Goal: Task Accomplishment & Management: Manage account settings

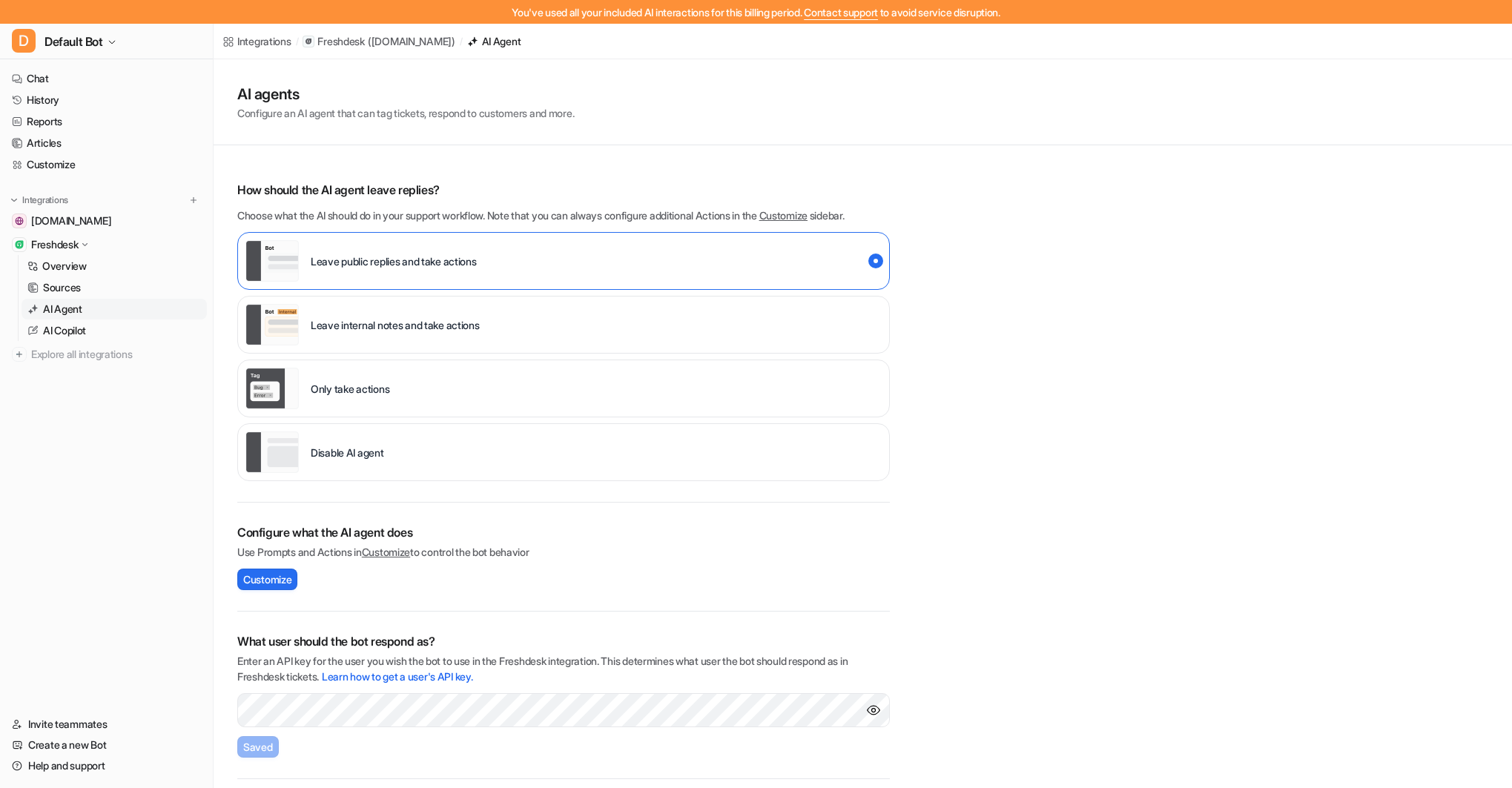
scroll to position [302, 0]
click at [110, 40] on icon "button" at bounding box center [112, 42] width 9 height 9
click at [100, 41] on span "Default Bot" at bounding box center [74, 42] width 59 height 21
click at [110, 40] on icon "button" at bounding box center [112, 42] width 9 height 9
click at [102, 40] on span "Default Bot" at bounding box center [74, 42] width 59 height 21
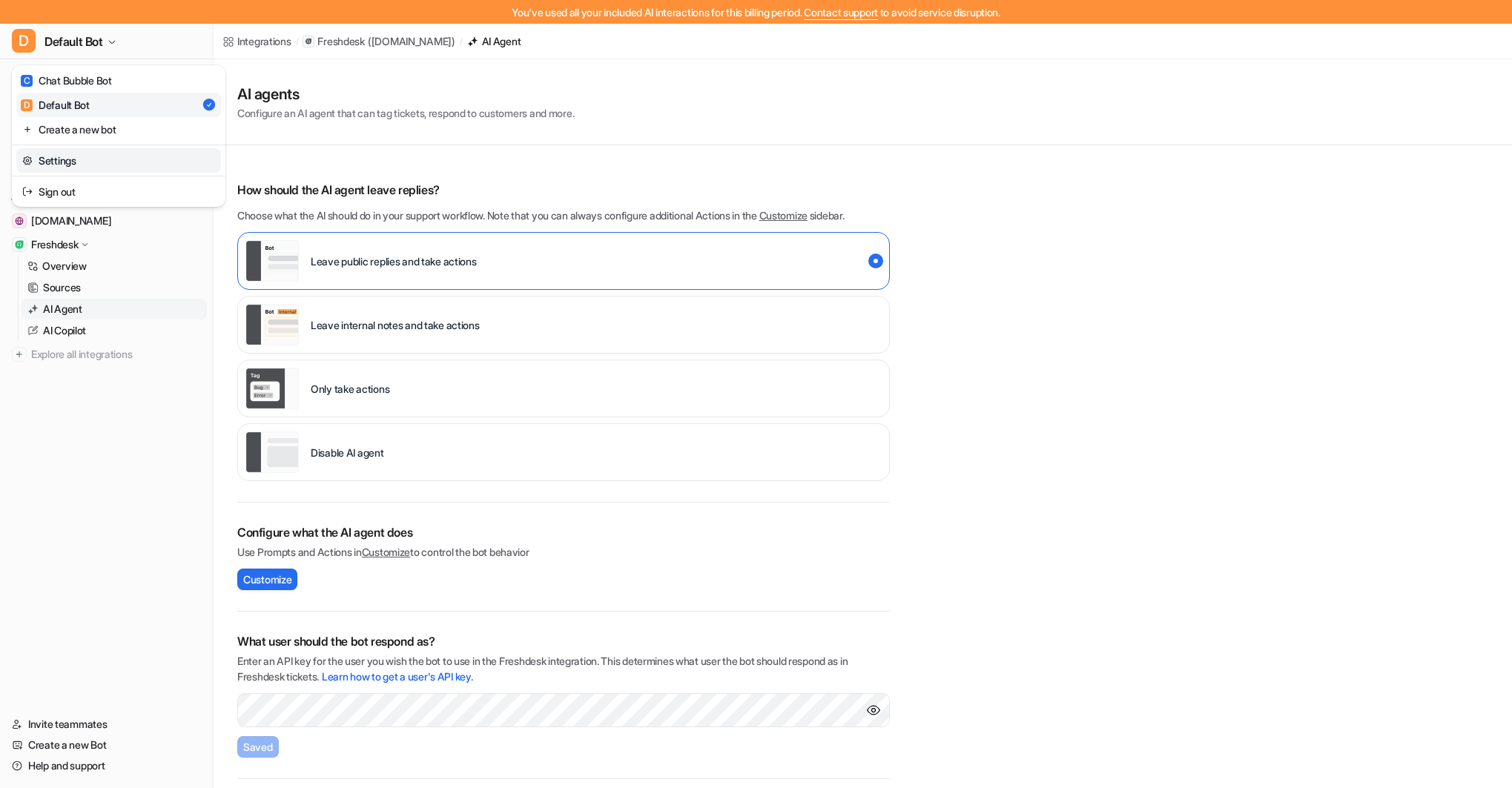
click at [87, 158] on link "Settings" at bounding box center [119, 160] width 205 height 24
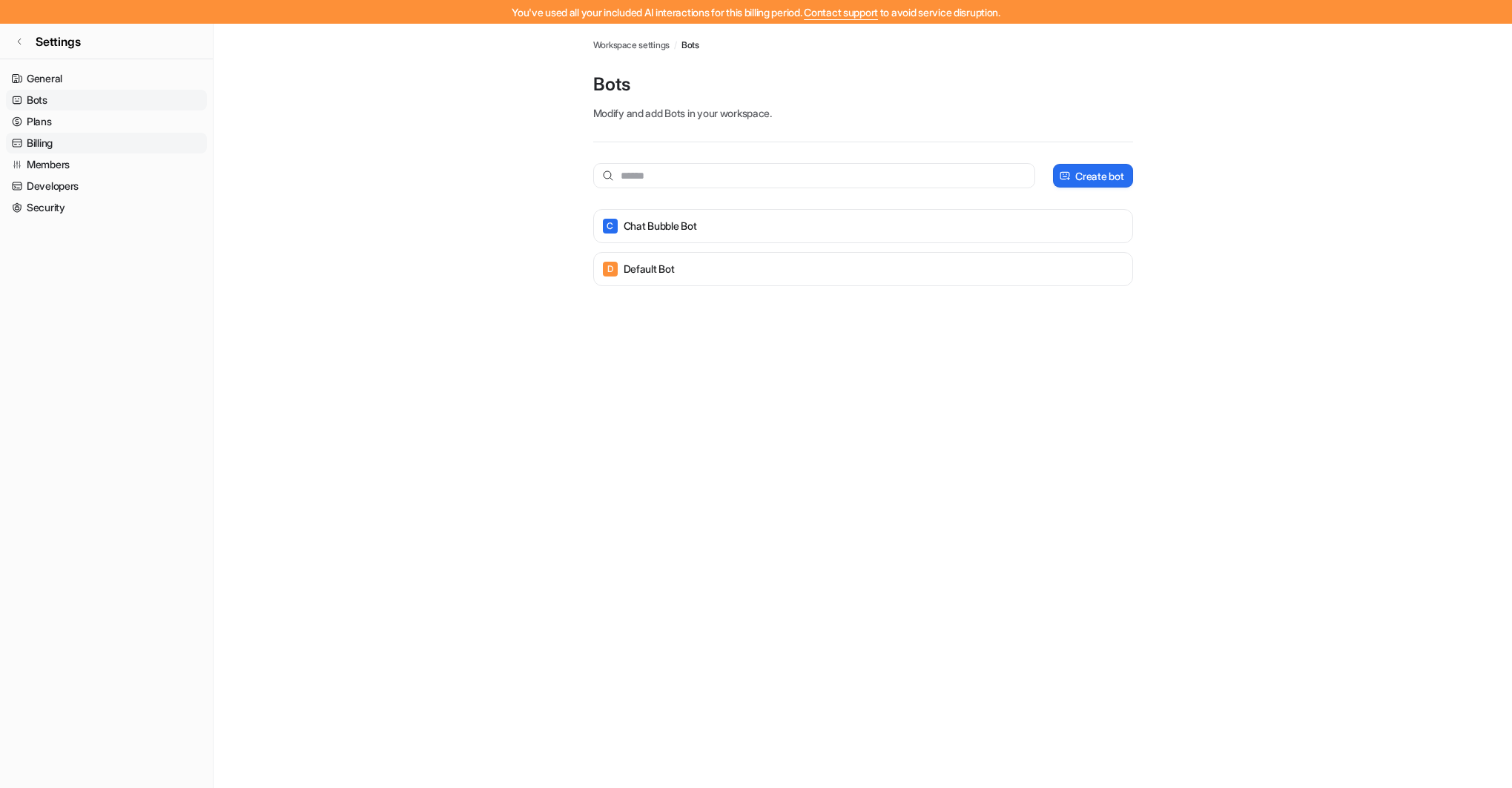
click at [54, 143] on link "Billing" at bounding box center [107, 143] width 201 height 21
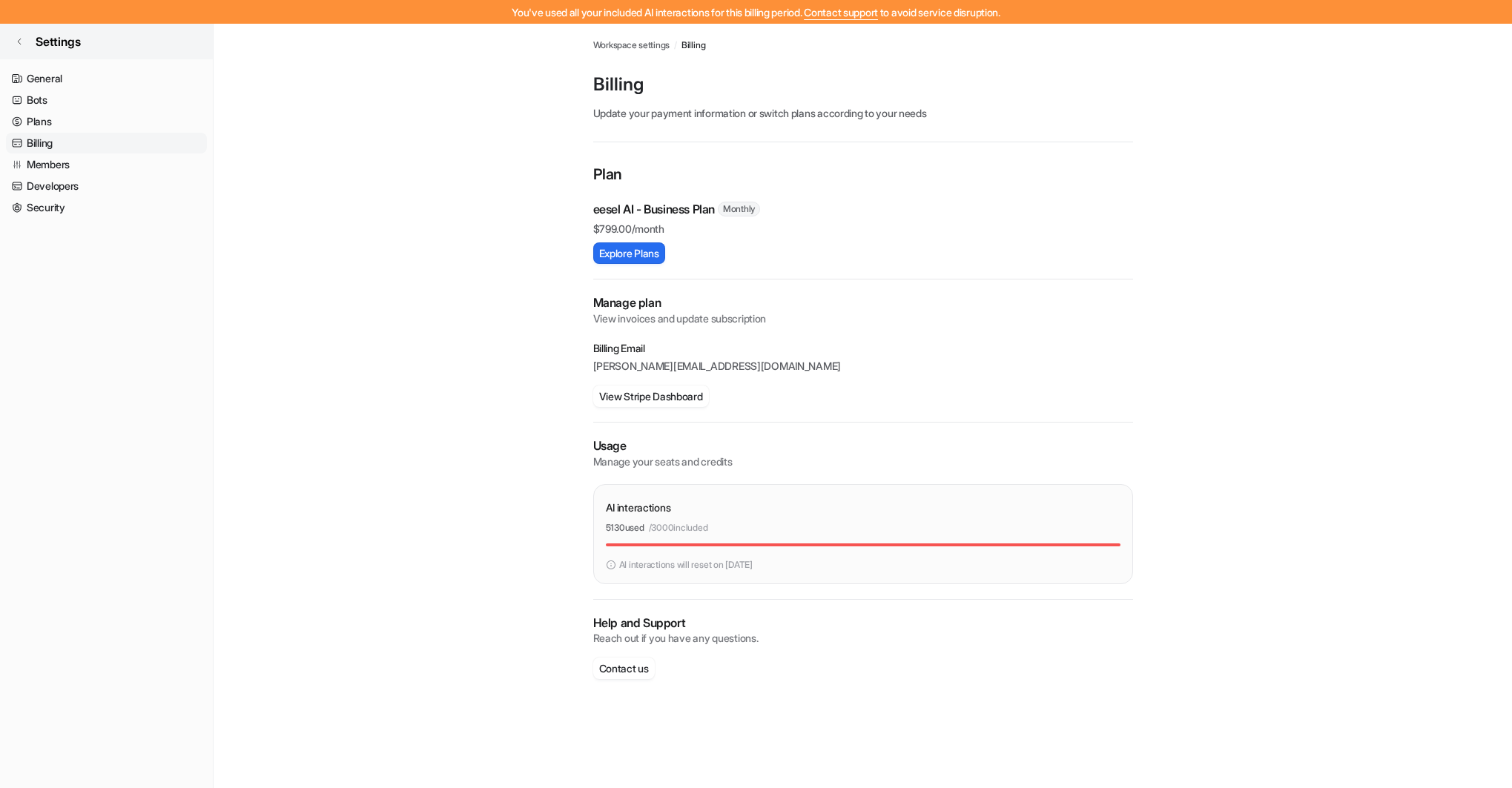
click at [23, 38] on icon at bounding box center [19, 42] width 9 height 9
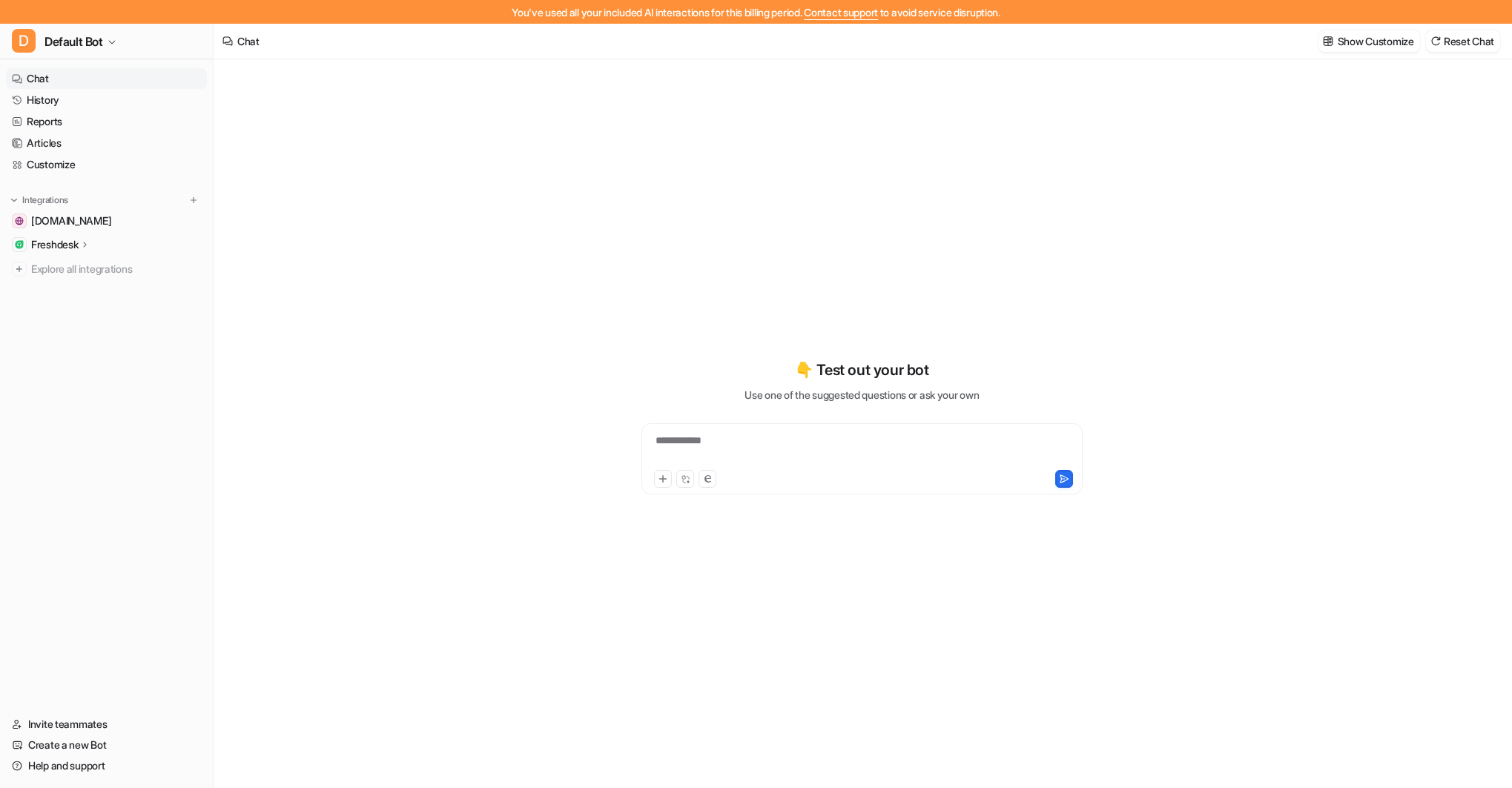
click at [53, 238] on p "Freshdesk" at bounding box center [55, 244] width 47 height 15
click at [75, 309] on p "AI Agent" at bounding box center [62, 309] width 39 height 15
